Goal: Check status: Check status

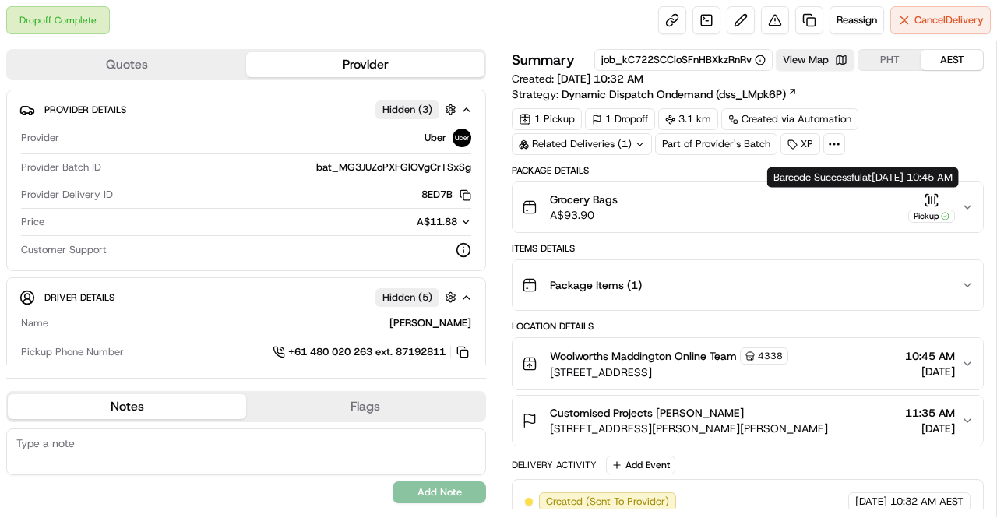
click at [940, 199] on div "Pickup" at bounding box center [931, 207] width 47 height 30
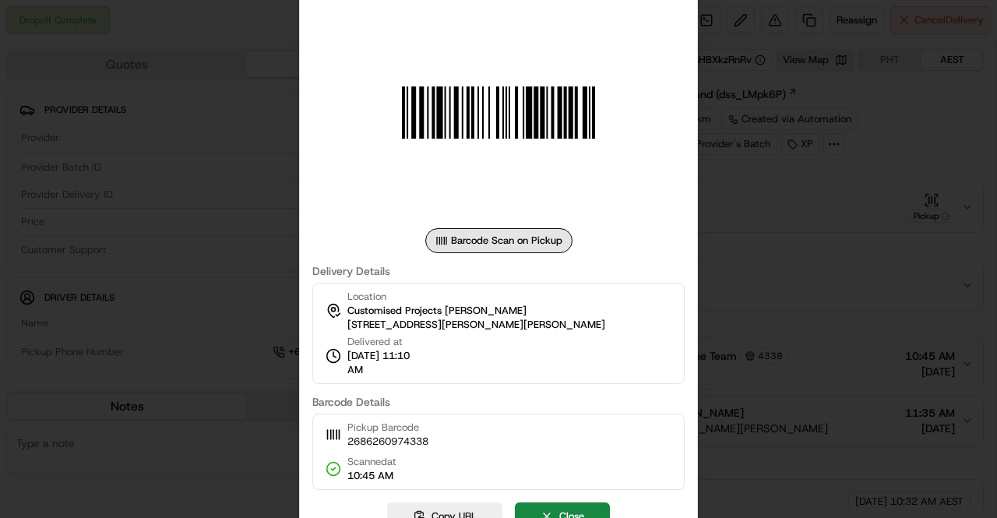
click at [792, 279] on div at bounding box center [498, 259] width 997 height 518
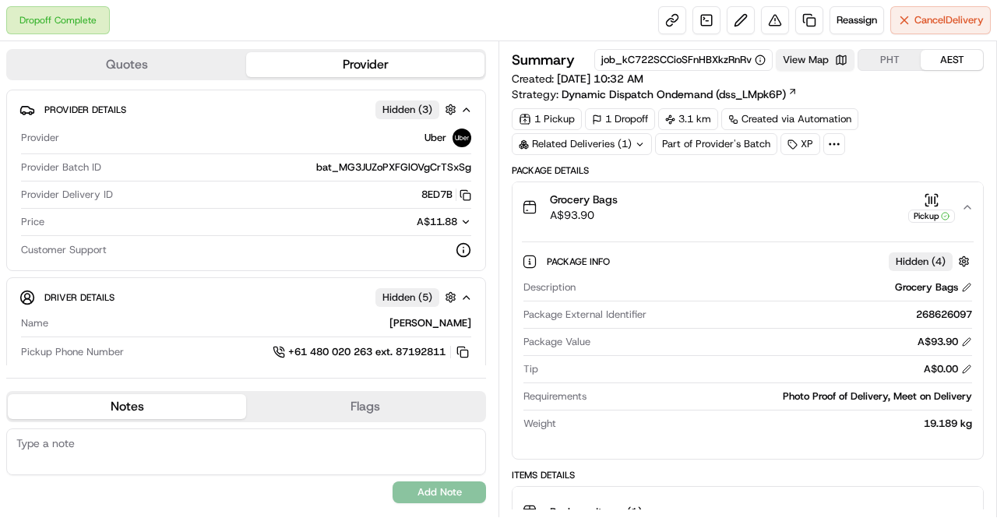
click at [821, 56] on button "View Map" at bounding box center [815, 60] width 79 height 22
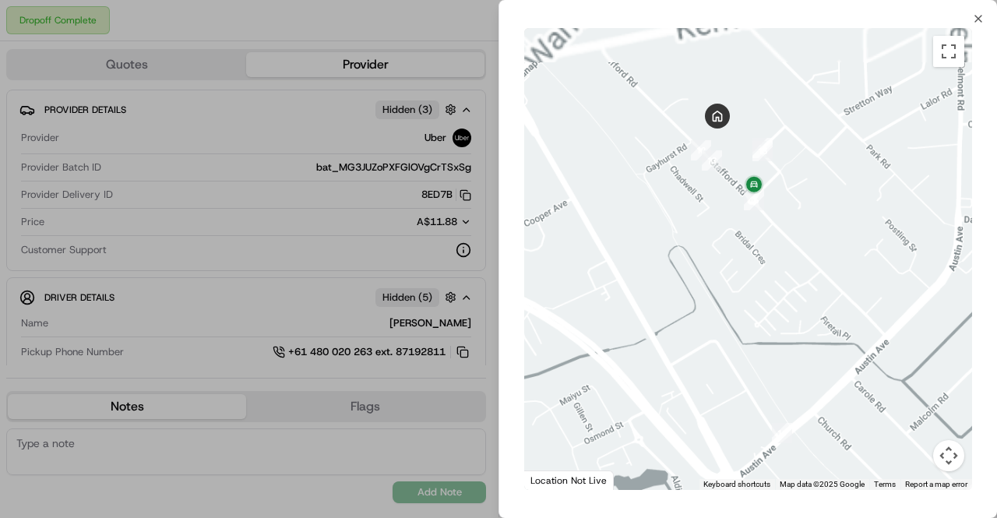
drag, startPoint x: 812, startPoint y: 123, endPoint x: 812, endPoint y: 262, distance: 139.4
click at [812, 262] on div at bounding box center [748, 259] width 448 height 462
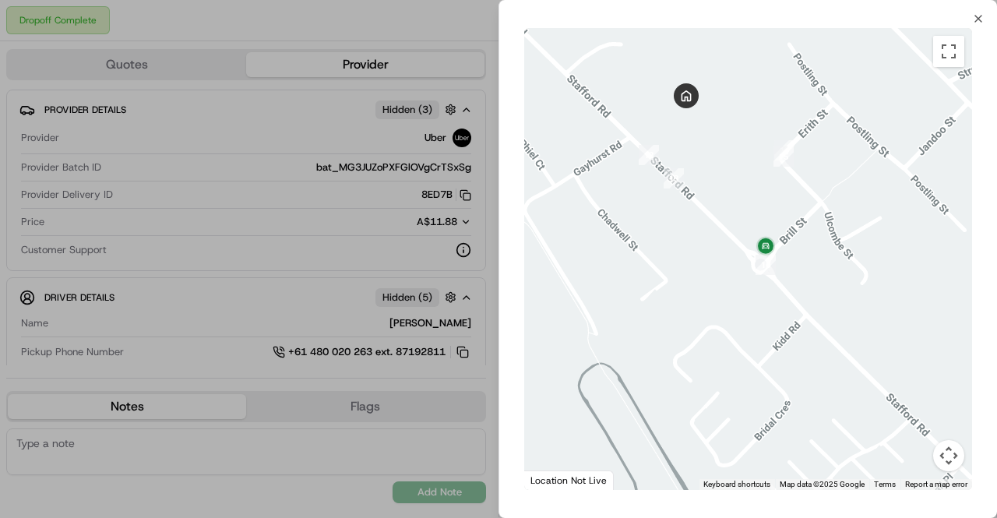
drag, startPoint x: 768, startPoint y: 179, endPoint x: 788, endPoint y: 214, distance: 40.5
click at [788, 214] on div at bounding box center [748, 259] width 448 height 462
